Goal: Transaction & Acquisition: Purchase product/service

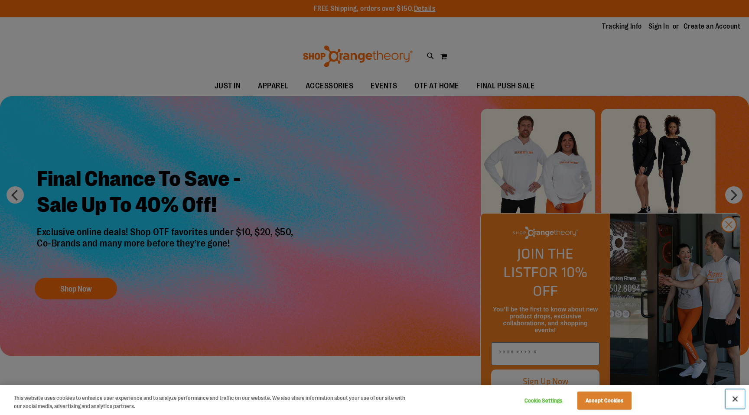
click at [730, 398] on button "Close" at bounding box center [734, 398] width 19 height 19
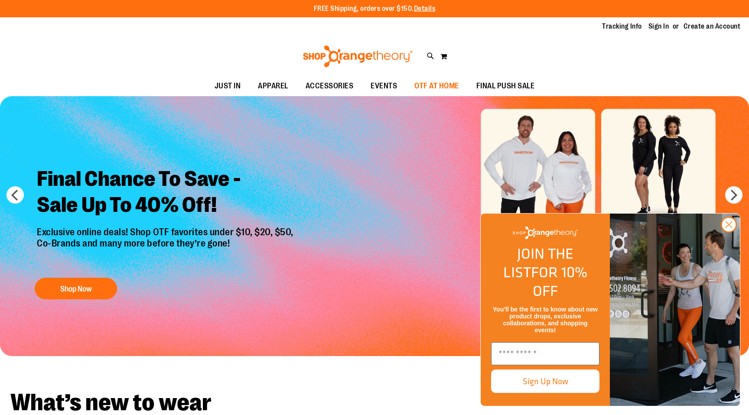
click at [436, 88] on span "OTF AT HOME" at bounding box center [436, 85] width 45 height 19
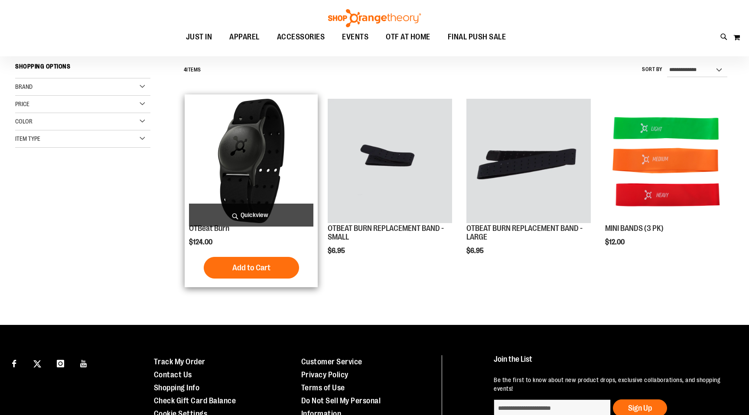
scroll to position [78, 0]
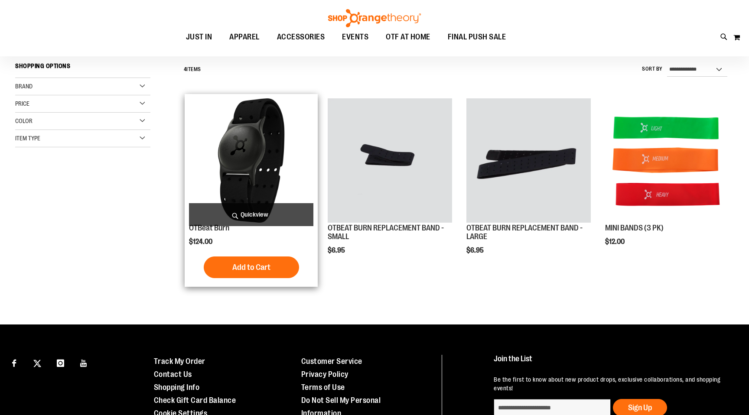
click at [265, 167] on img "product" at bounding box center [251, 160] width 124 height 124
